Goal: Entertainment & Leisure: Consume media (video, audio)

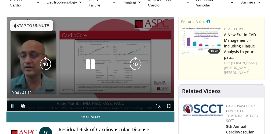
click at [38, 25] on button "Tap to unmute" at bounding box center [31, 25] width 43 height 11
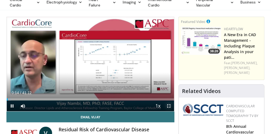
click at [168, 104] on span "Video Player" at bounding box center [169, 105] width 11 height 11
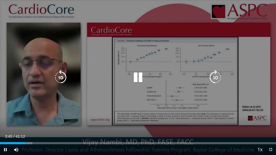
click at [132, 114] on div "10 seconds Tap to unmute" at bounding box center [138, 77] width 276 height 155
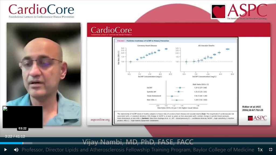
click at [23, 133] on div "Loaded : 11.71% 03:25 03:22" at bounding box center [138, 143] width 276 height 2
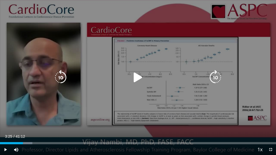
click at [136, 79] on icon "Video Player" at bounding box center [137, 77] width 15 height 15
click at [135, 79] on icon "Video Player" at bounding box center [137, 77] width 15 height 15
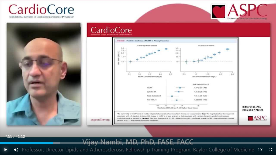
click at [5, 133] on span "Video Player" at bounding box center [5, 149] width 11 height 11
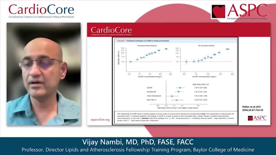
click at [5, 133] on div "10 seconds Tap to unmute" at bounding box center [138, 77] width 276 height 155
